Goal: Task Accomplishment & Management: Manage account settings

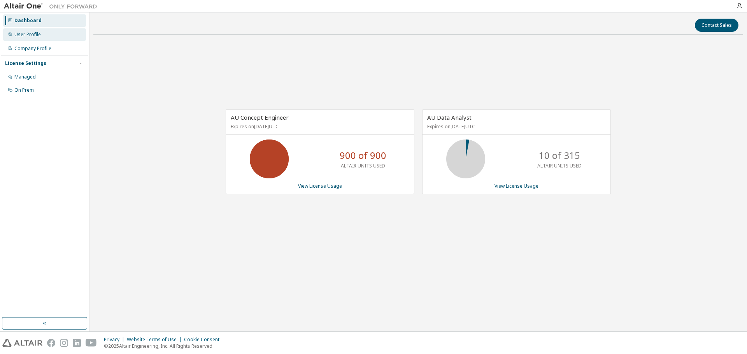
click at [37, 38] on div "User Profile" at bounding box center [44, 34] width 83 height 12
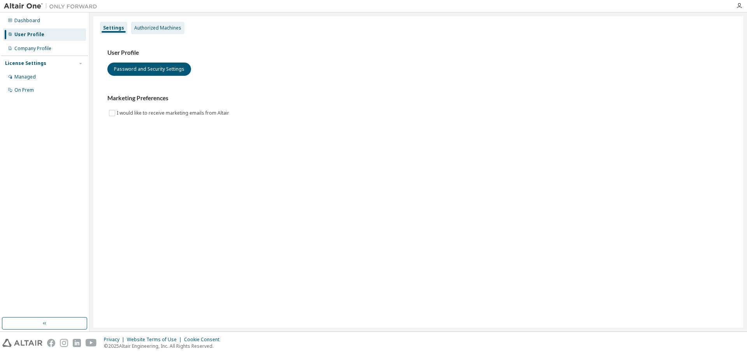
click at [149, 25] on div "Authorized Machines" at bounding box center [157, 28] width 47 height 6
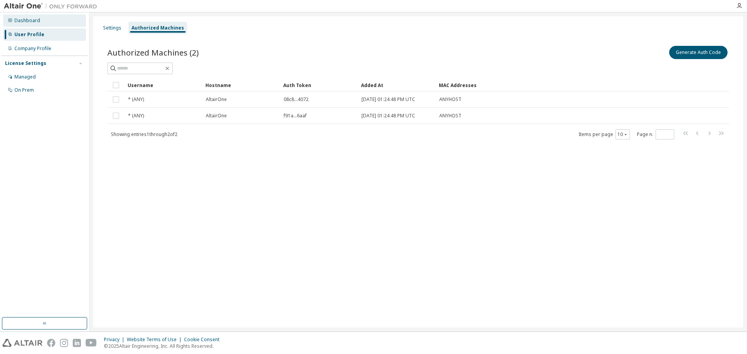
click at [23, 21] on div "Dashboard" at bounding box center [27, 20] width 26 height 6
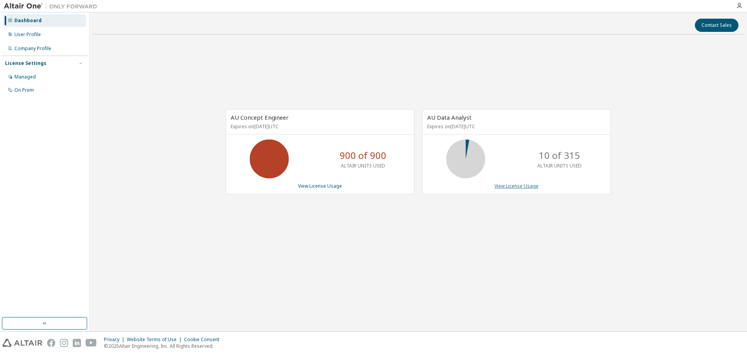
click at [501, 187] on link "View License Usage" at bounding box center [516, 186] width 44 height 7
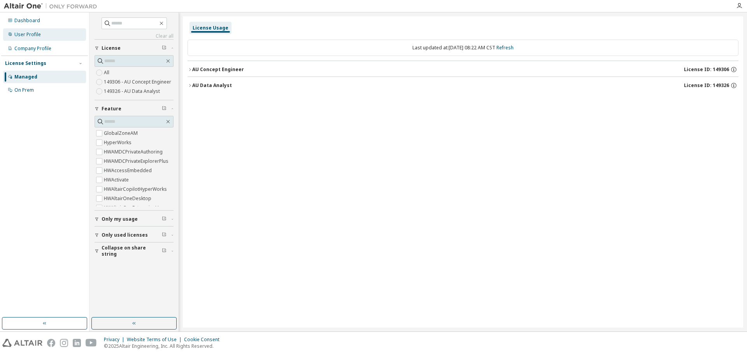
click at [27, 35] on div "User Profile" at bounding box center [27, 34] width 26 height 6
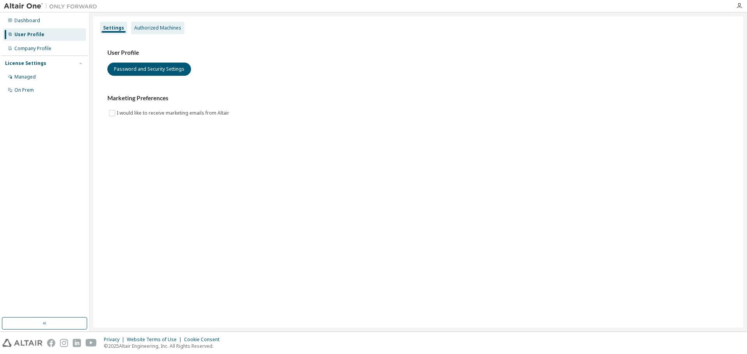
click at [142, 28] on div "Authorized Machines" at bounding box center [157, 28] width 47 height 6
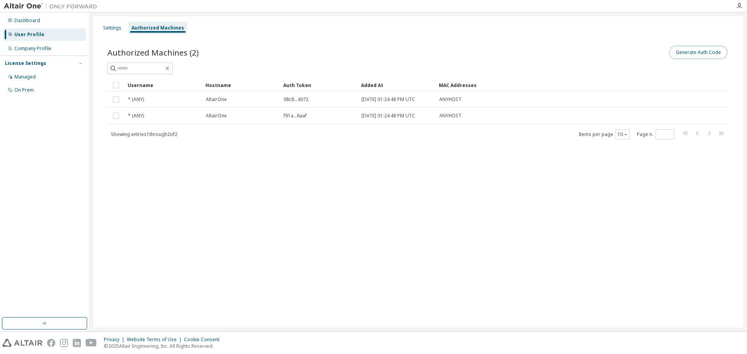
click at [716, 55] on button "Generate Auth Code" at bounding box center [698, 52] width 58 height 13
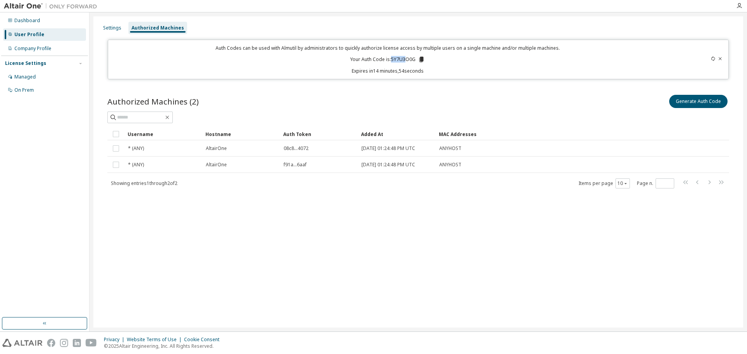
drag, startPoint x: 391, startPoint y: 58, endPoint x: 414, endPoint y: 59, distance: 23.8
click at [406, 59] on p "Your Auth Code is: 5Y7U3O0G" at bounding box center [387, 59] width 75 height 7
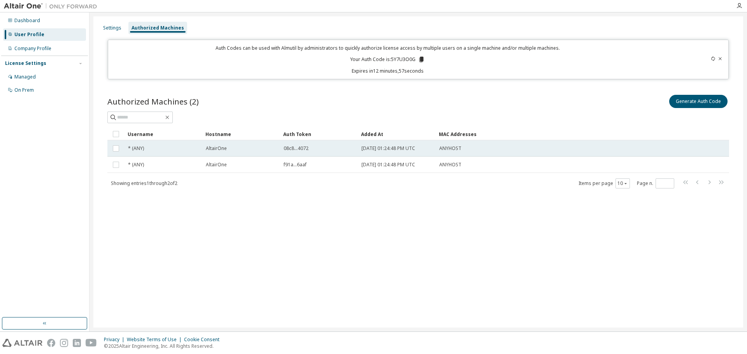
click at [216, 149] on span "AltairOne" at bounding box center [216, 148] width 21 height 6
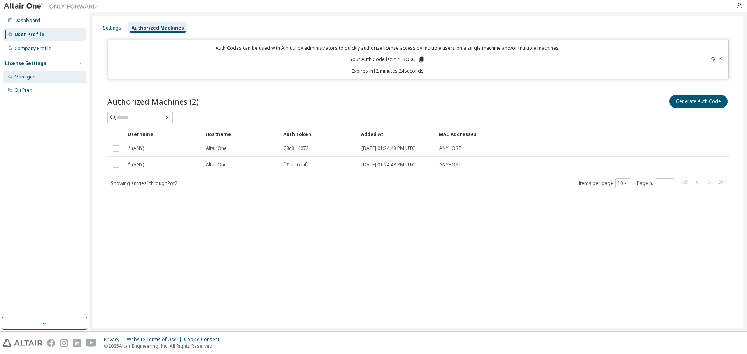
click at [28, 80] on div "Managed" at bounding box center [24, 77] width 21 height 6
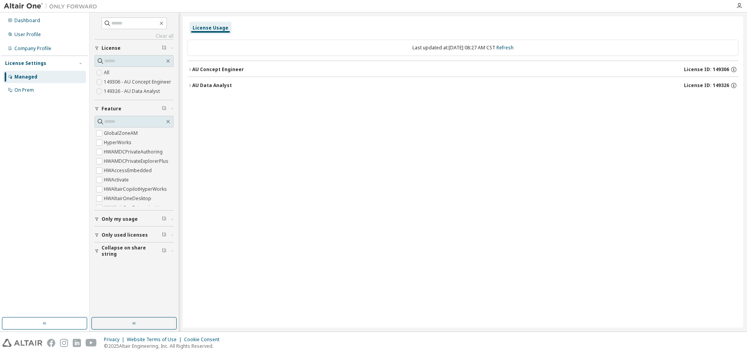
click at [229, 69] on div "AU Concept Engineer" at bounding box center [218, 69] width 52 height 6
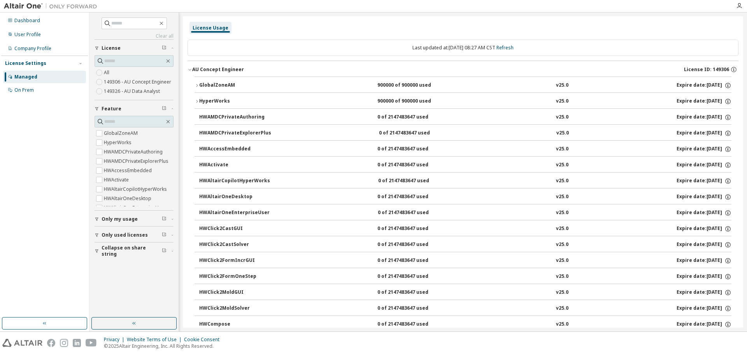
click at [229, 69] on div "AU Concept Engineer" at bounding box center [218, 69] width 52 height 6
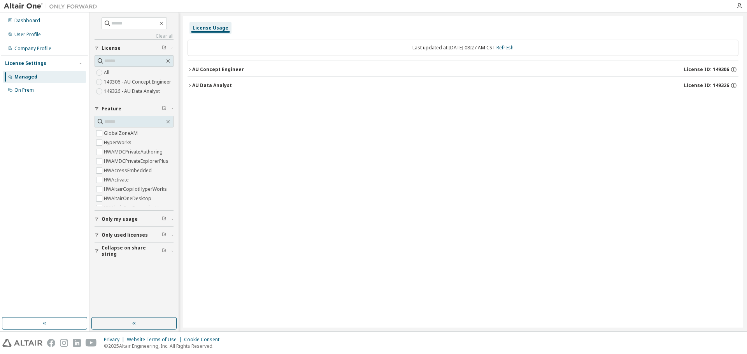
click at [213, 87] on div "AU Data Analyst" at bounding box center [212, 85] width 40 height 6
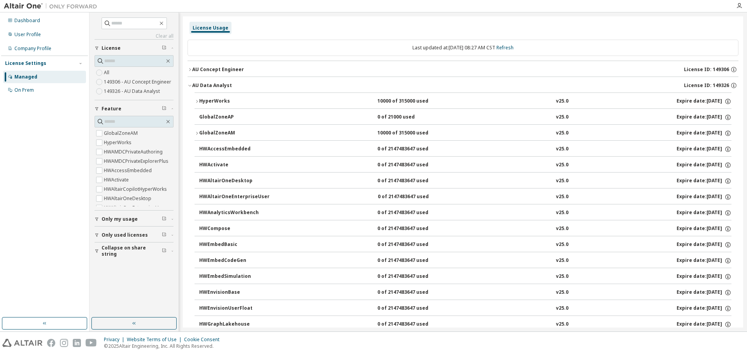
click at [213, 85] on div "AU Data Analyst" at bounding box center [212, 85] width 40 height 6
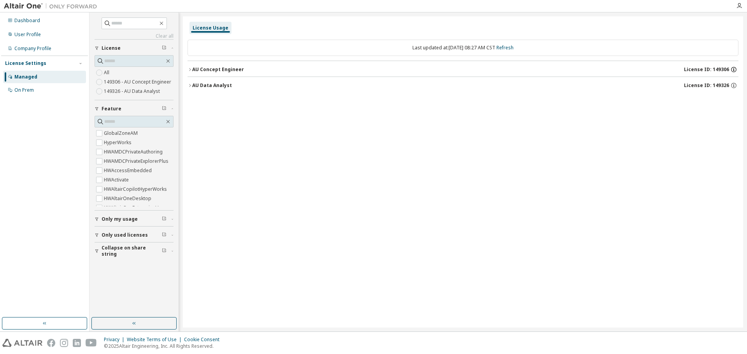
click at [733, 70] on icon "button" at bounding box center [733, 69] width 7 height 7
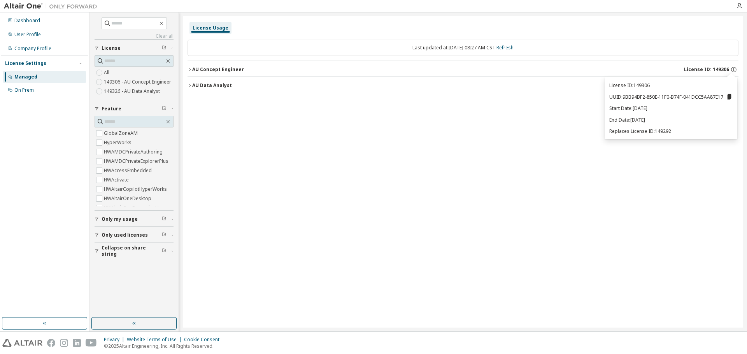
click at [490, 242] on div "License Usage Last updated at: [DATE] 08:27 AM CST Refresh AU Concept Engineer …" at bounding box center [463, 171] width 560 height 311
